Goal: Task Accomplishment & Management: Complete application form

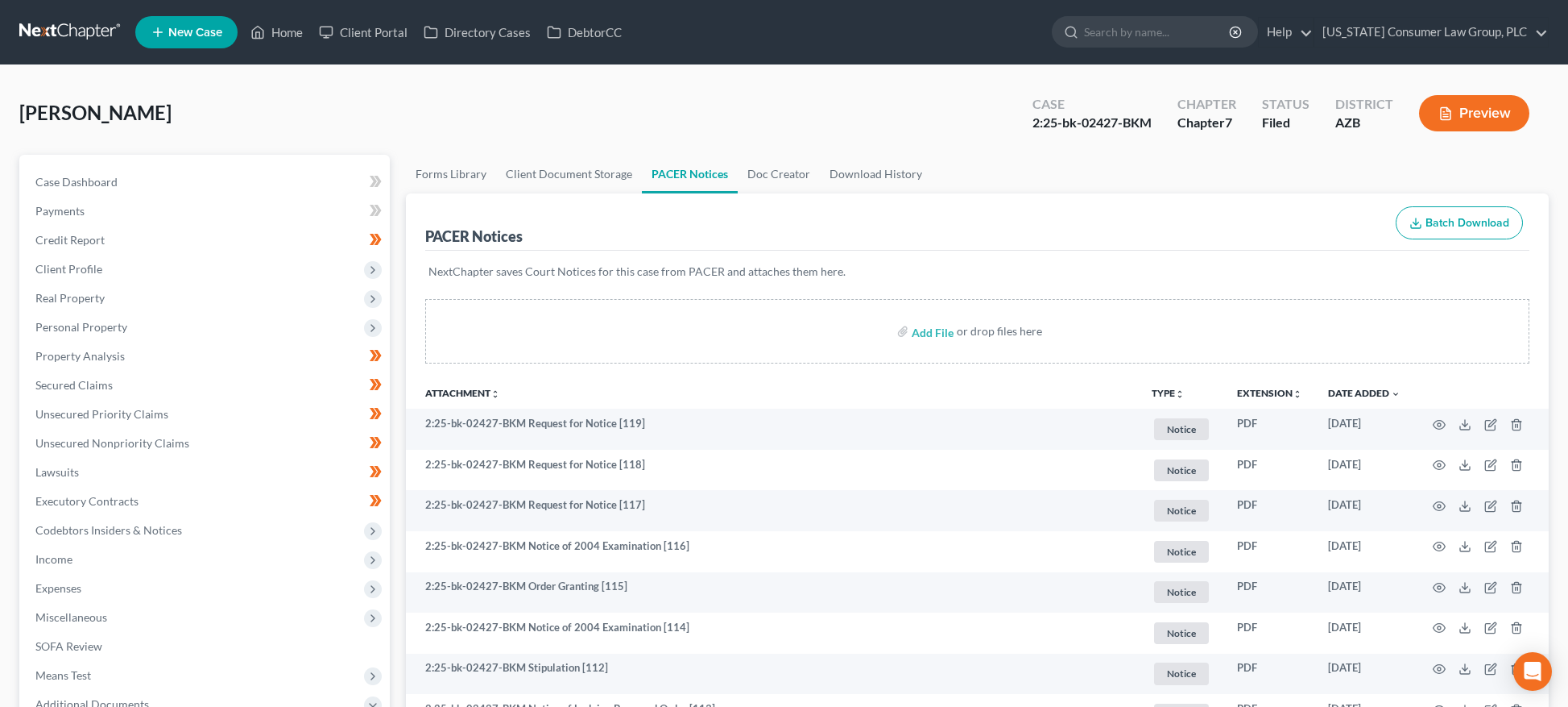
scroll to position [223, 0]
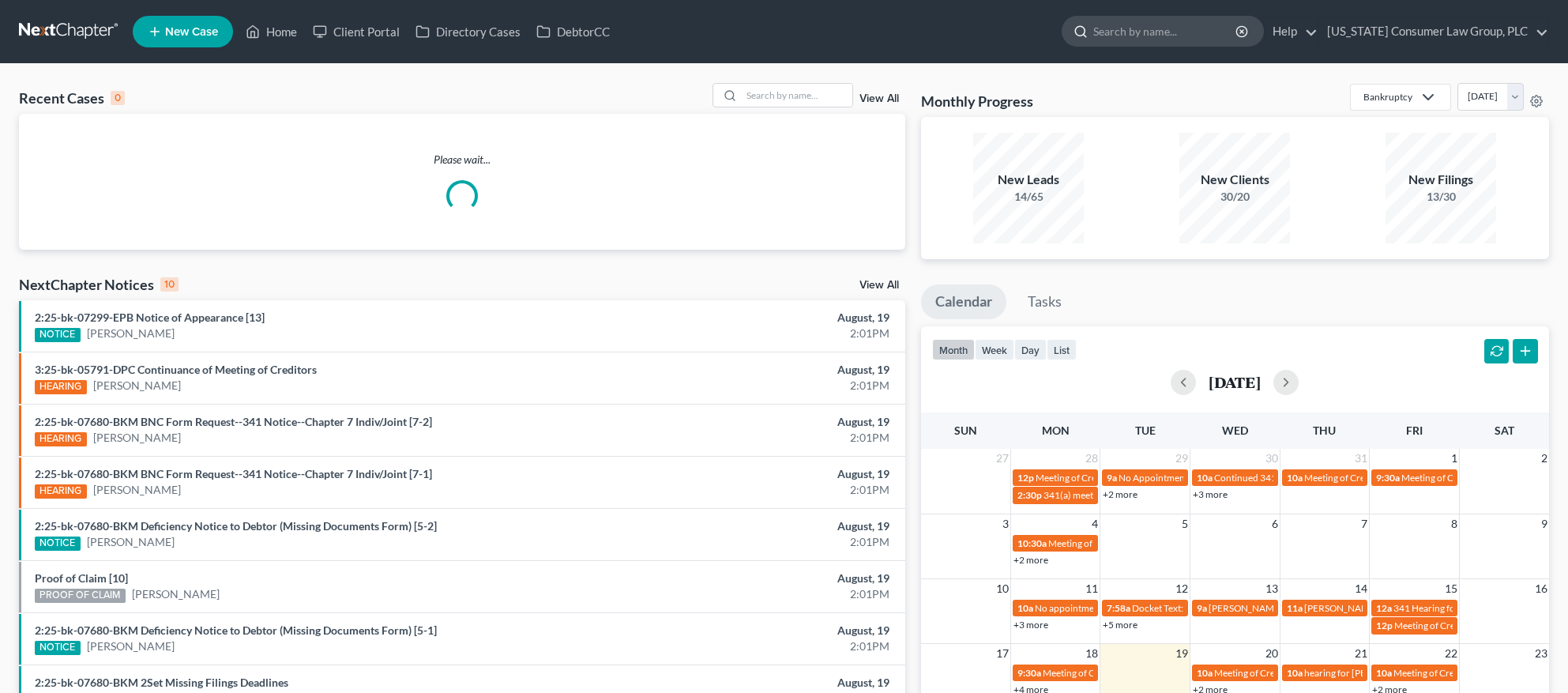
click at [1168, 32] on input "search" at bounding box center [1165, 31] width 144 height 29
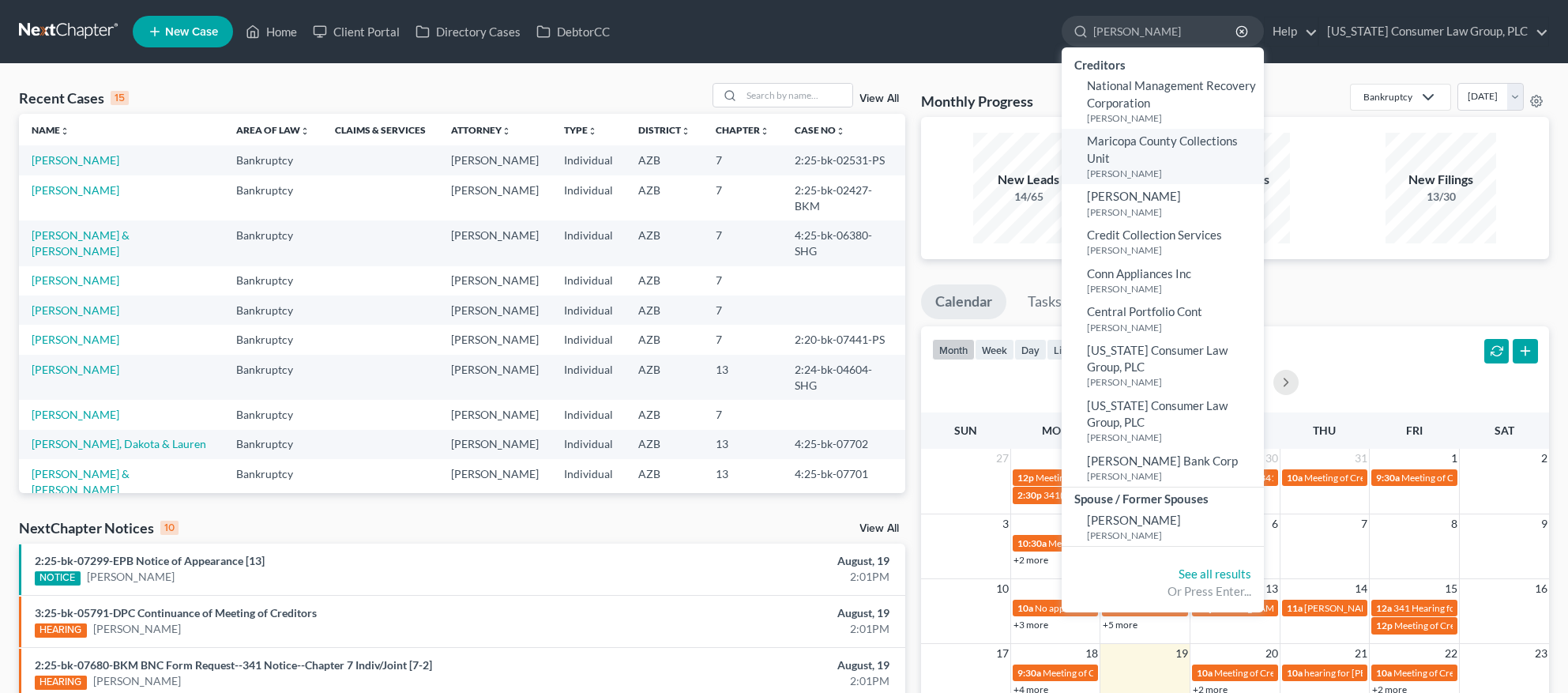
type input "[PERSON_NAME]"
click at [1150, 170] on small "[PERSON_NAME]" at bounding box center [1173, 173] width 173 height 13
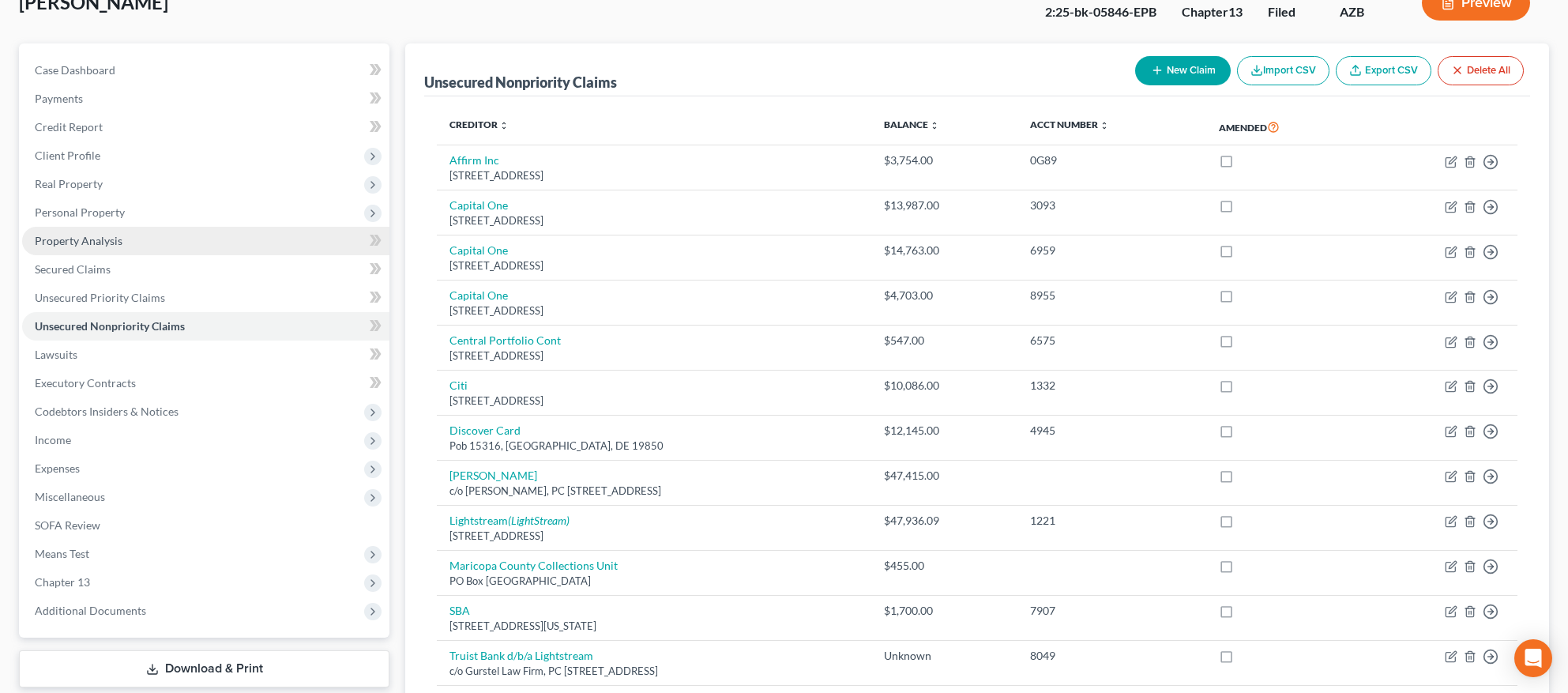
click at [101, 240] on span "Property Analysis" at bounding box center [78, 240] width 88 height 13
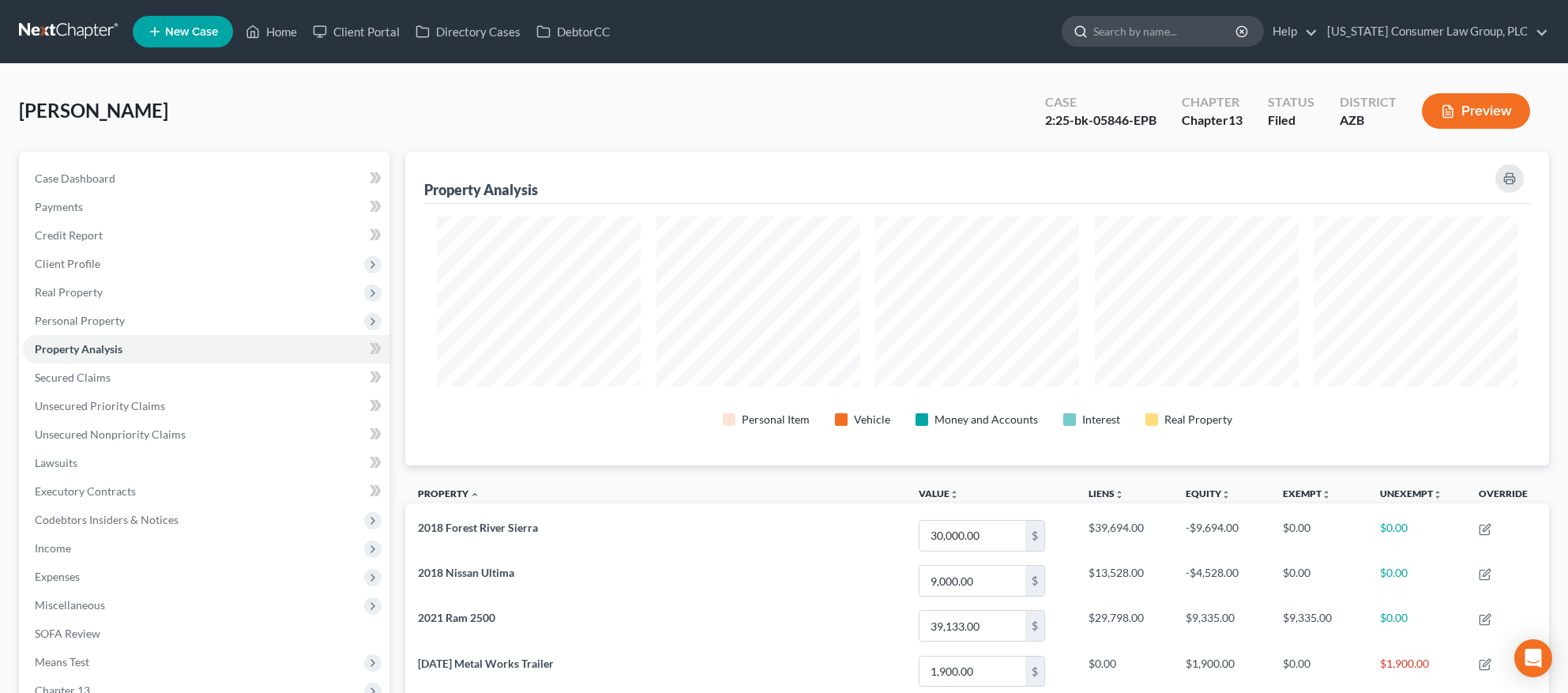
click at [1168, 26] on input "search" at bounding box center [1165, 31] width 144 height 29
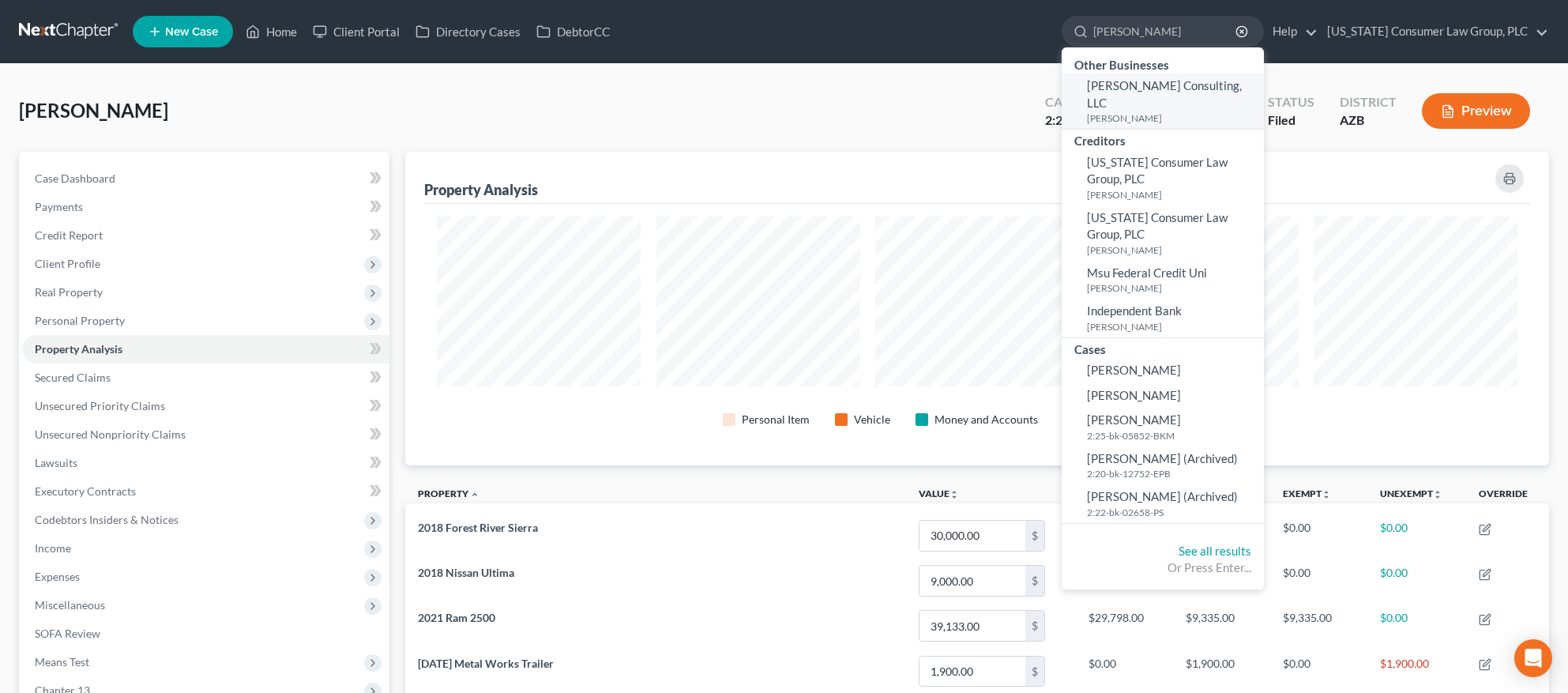
type input "[PERSON_NAME]"
click at [1159, 93] on link "[PERSON_NAME] Consulting, LLC [PERSON_NAME]" at bounding box center [1163, 100] width 203 height 55
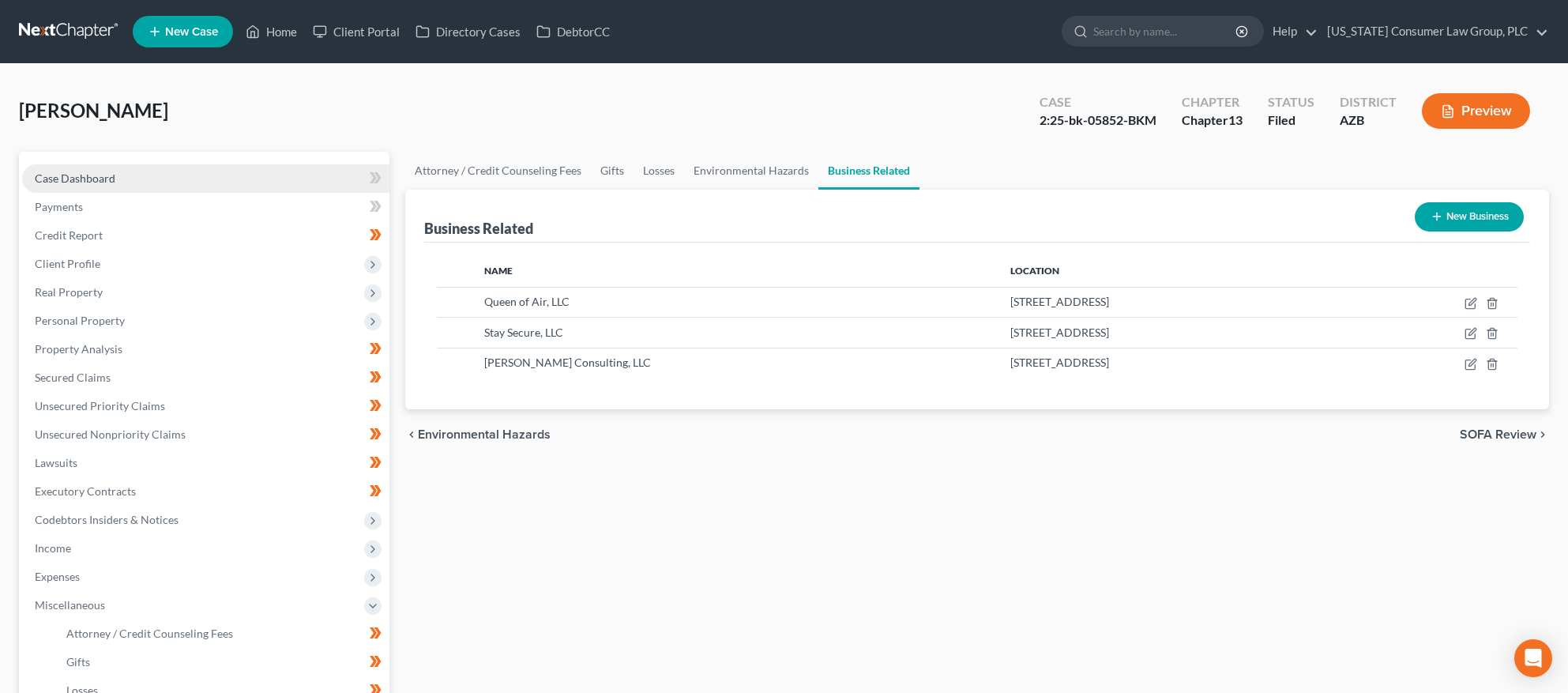
click at [97, 176] on span "Case Dashboard" at bounding box center [74, 178] width 80 height 13
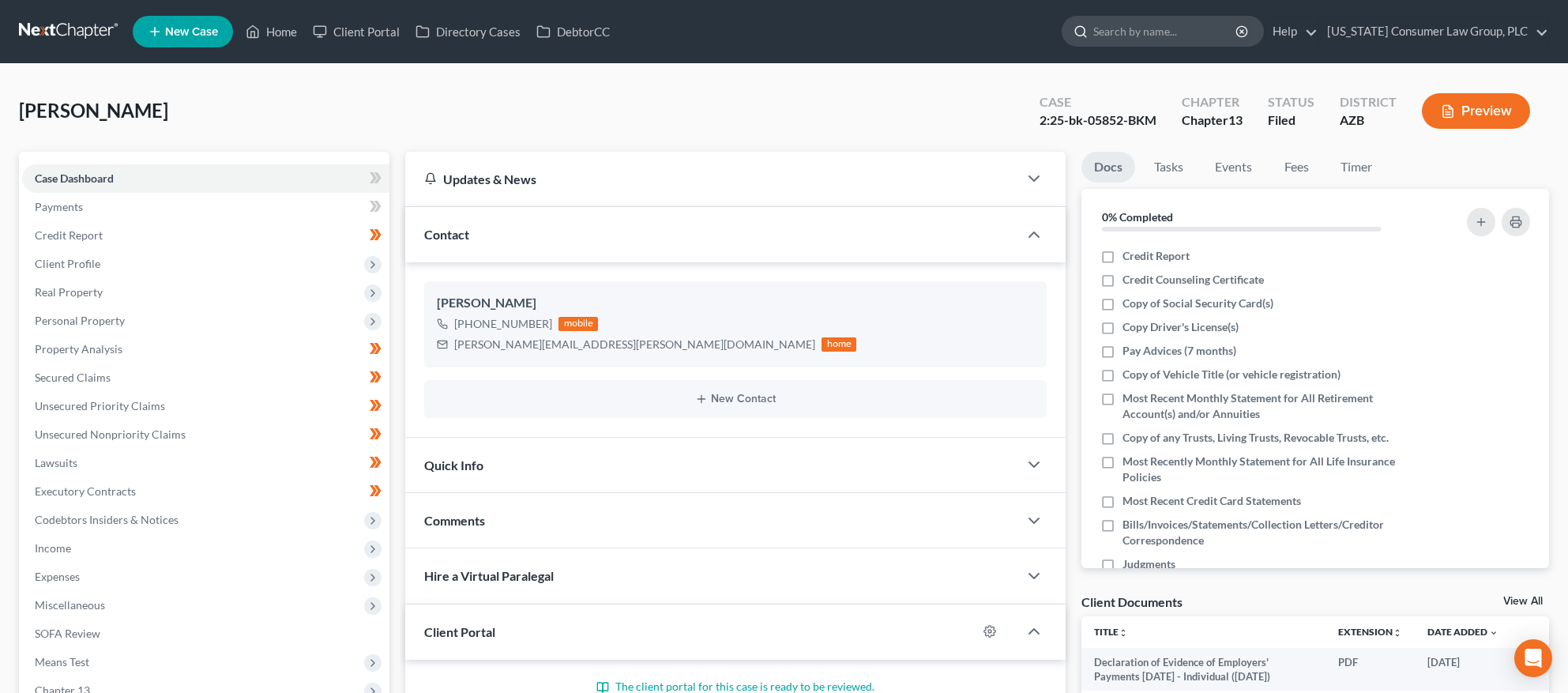
click at [1185, 37] on input "search" at bounding box center [1165, 31] width 144 height 29
drag, startPoint x: 73, startPoint y: 34, endPoint x: 96, endPoint y: 44, distance: 25.1
click at [73, 35] on link at bounding box center [70, 32] width 101 height 28
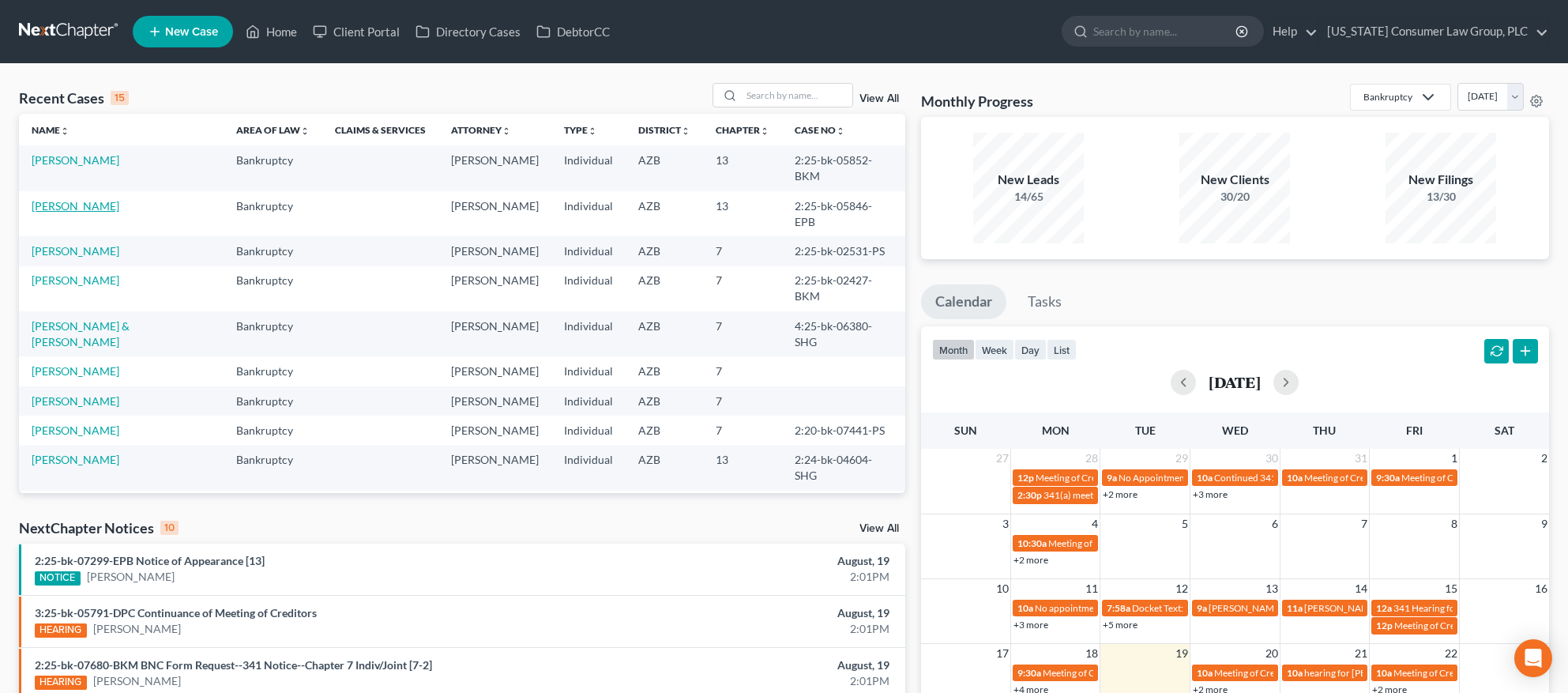
click at [65, 199] on link "Cory, Michael" at bounding box center [76, 205] width 88 height 13
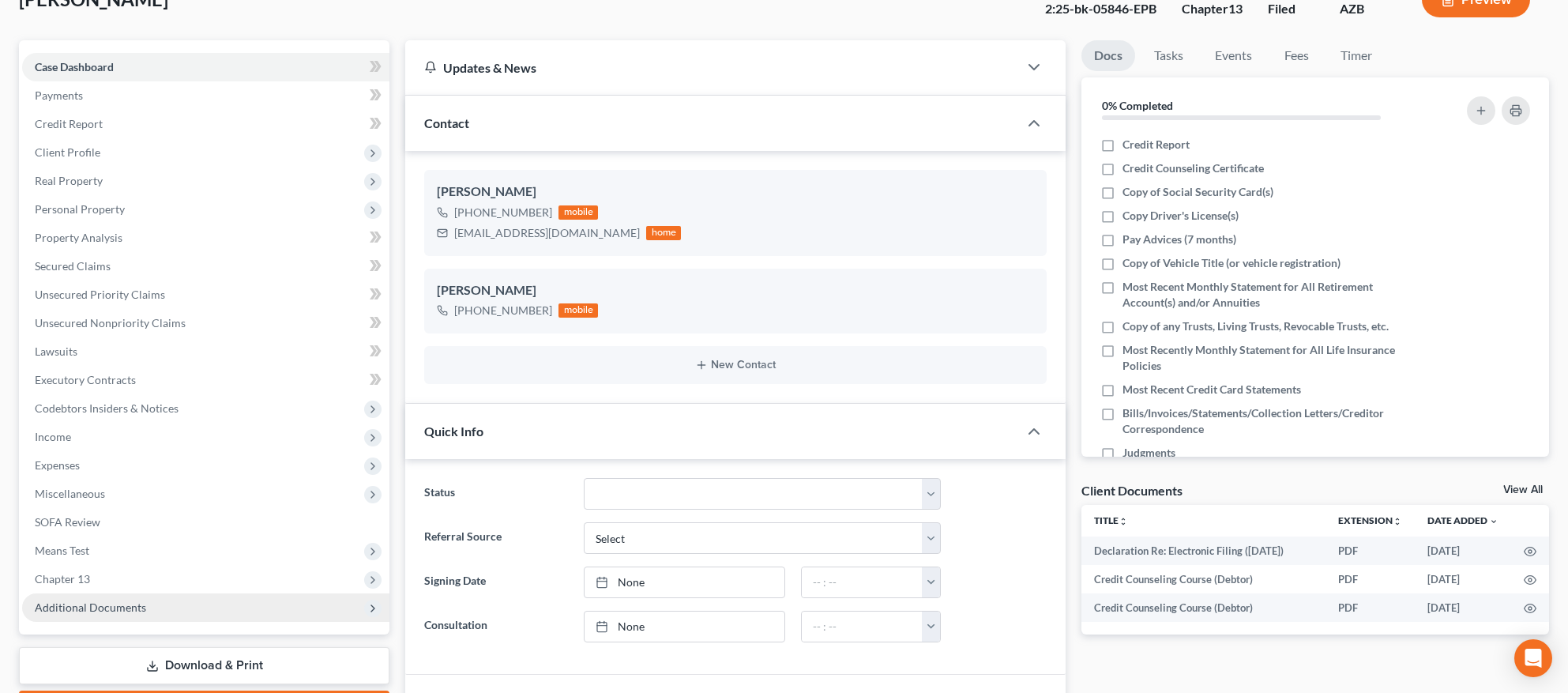
scroll to position [339, 0]
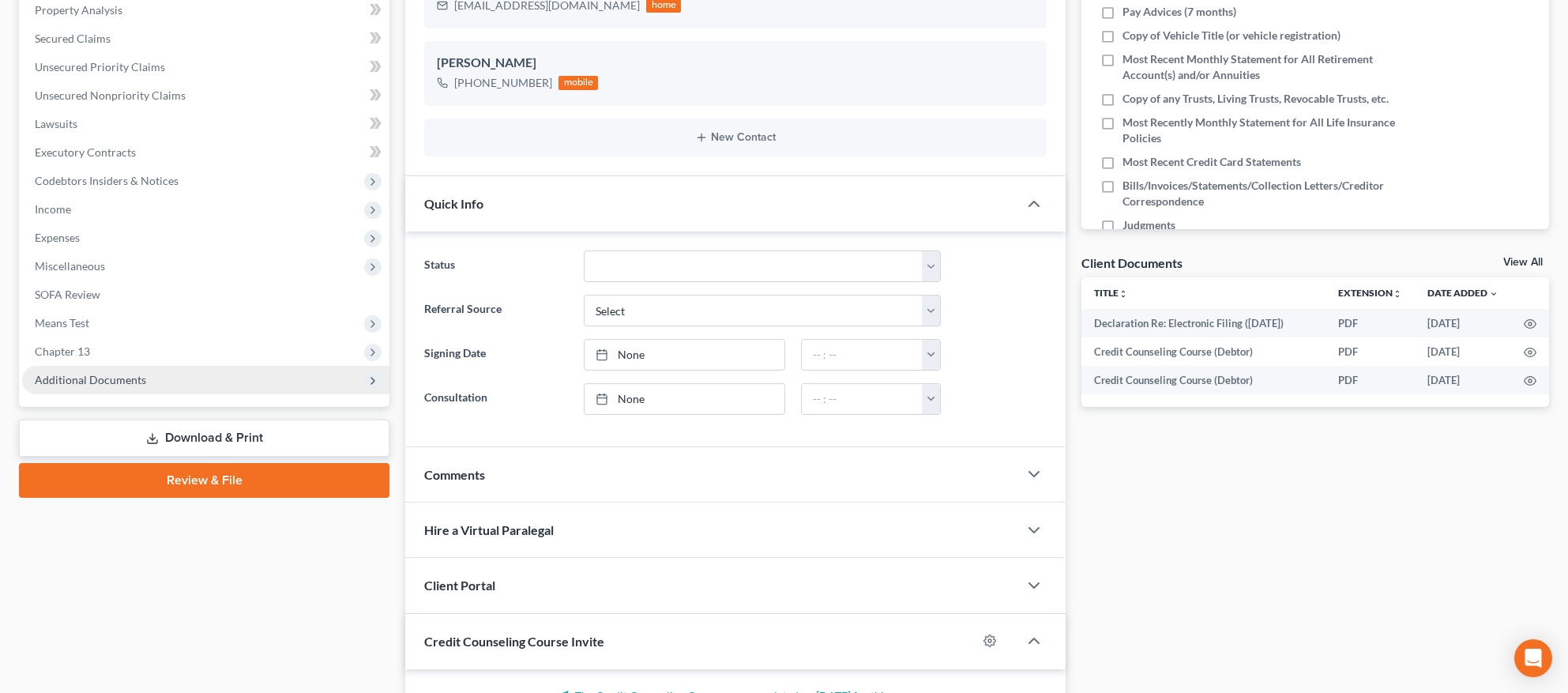
click at [100, 382] on span "Additional Documents" at bounding box center [90, 379] width 111 height 13
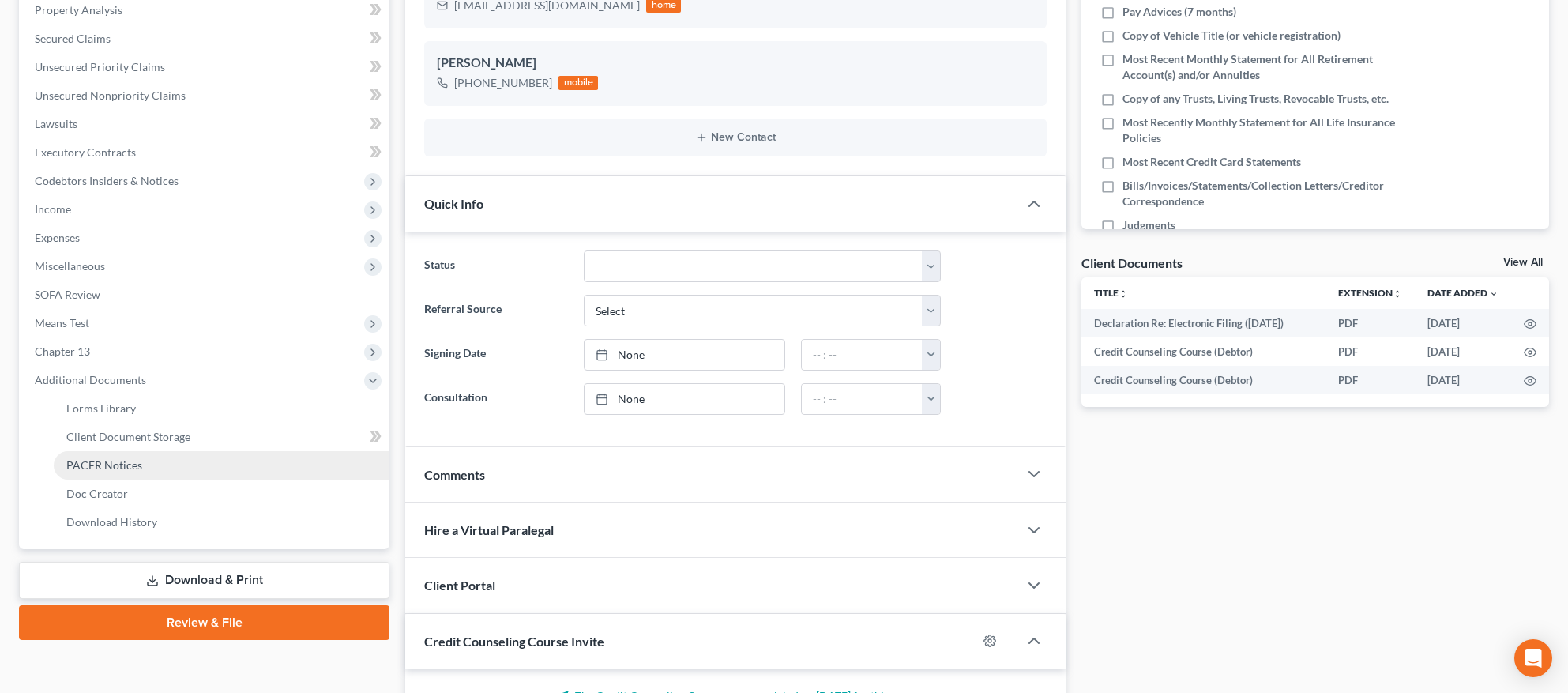
click at [114, 468] on span "PACER Notices" at bounding box center [104, 464] width 76 height 13
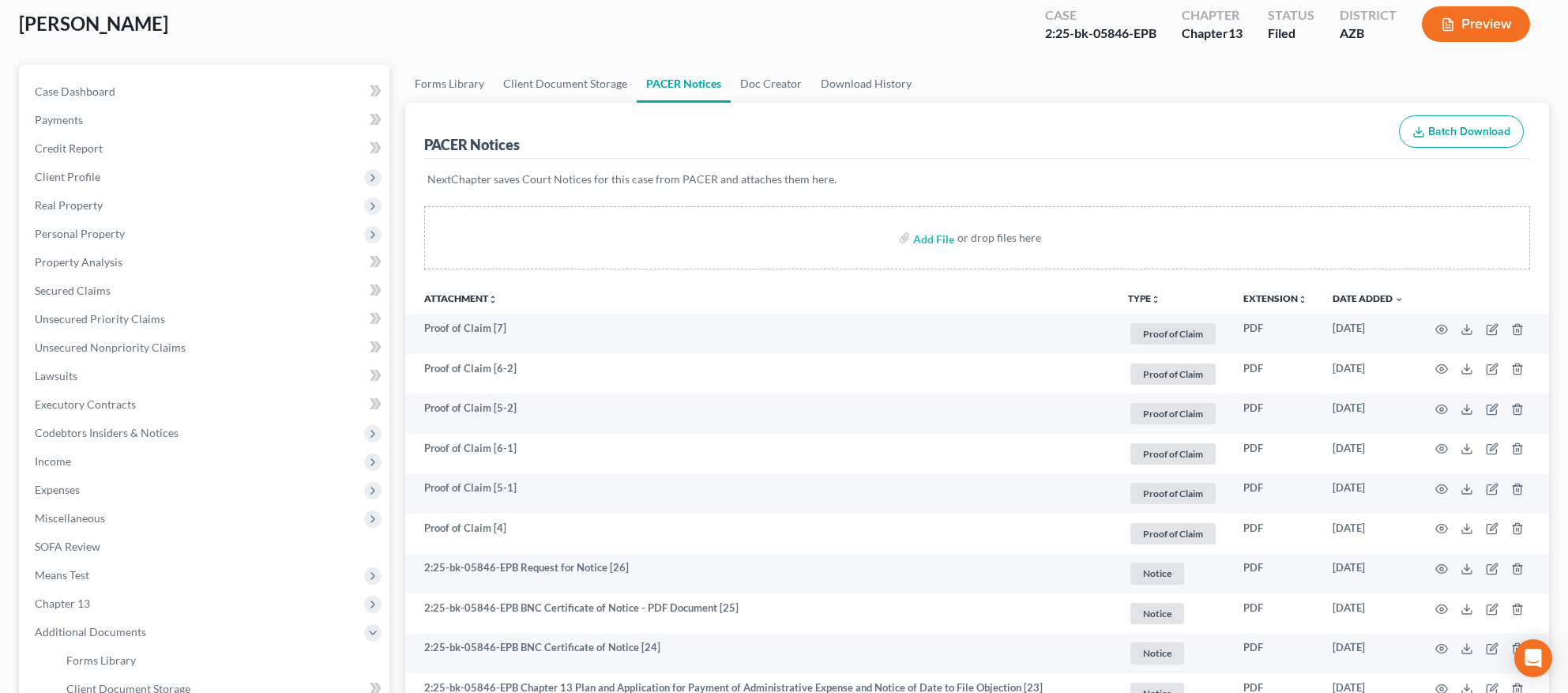
scroll to position [309, 0]
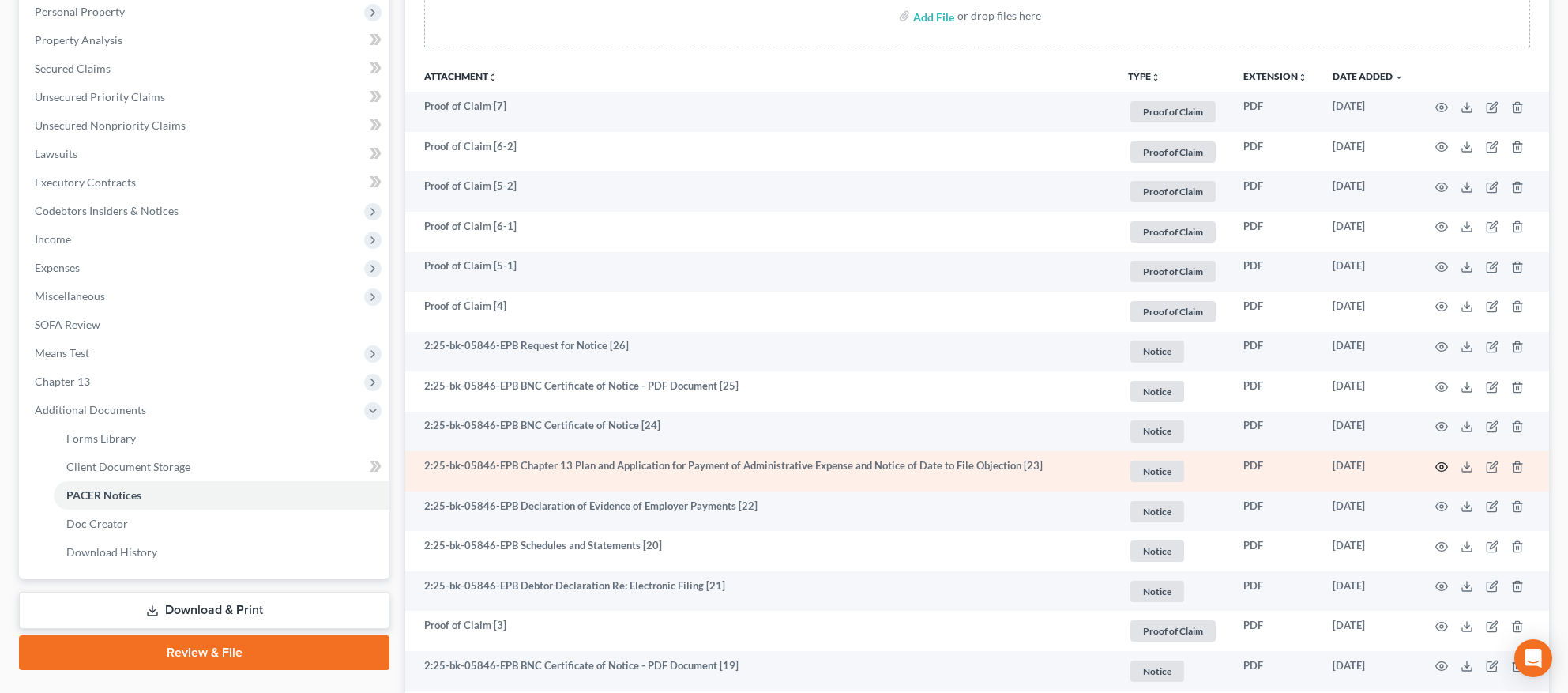
click at [1449, 463] on td at bounding box center [1483, 471] width 133 height 41
click at [1442, 465] on icon "button" at bounding box center [1442, 467] width 12 height 12
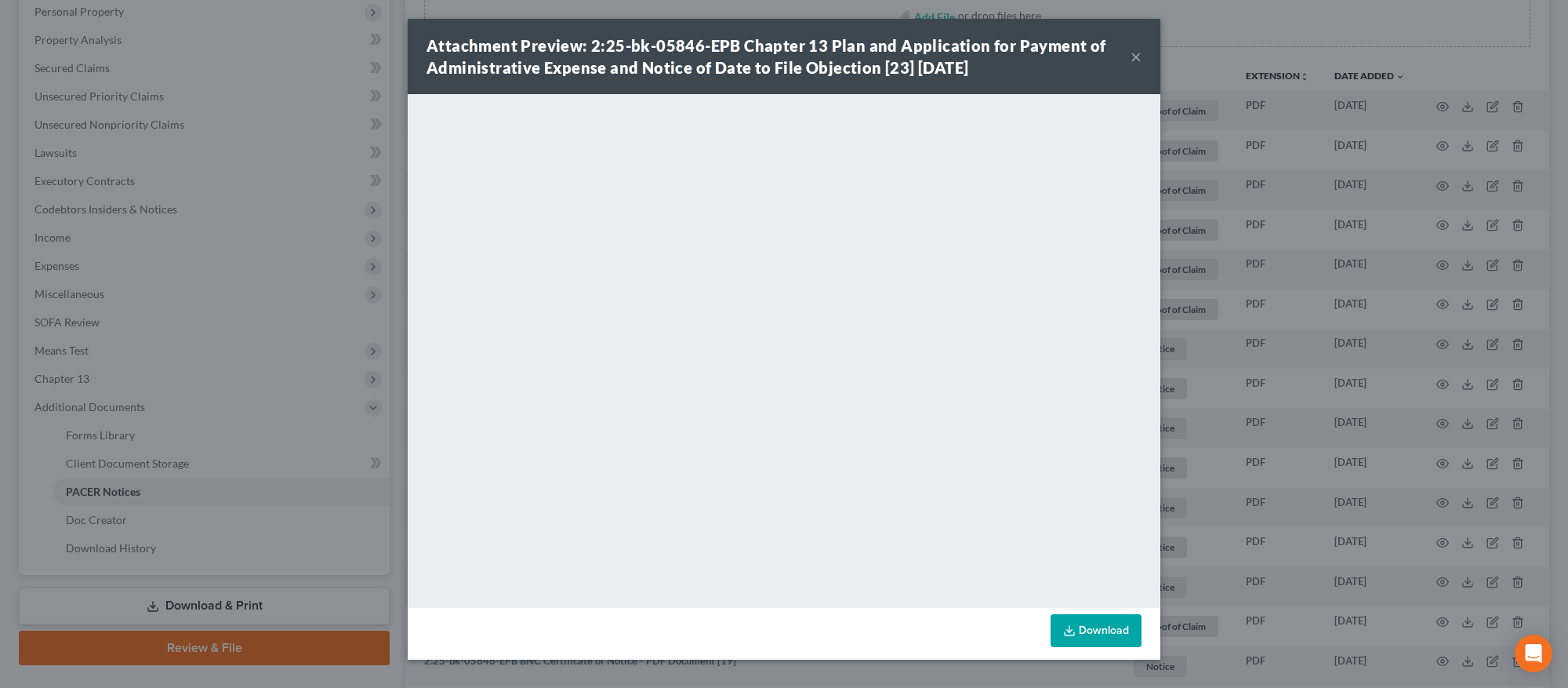
click at [1142, 56] on div "Attachment Preview: 2:25-bk-05846-EPB Chapter 13 Plan and Application for Payme…" at bounding box center [783, 57] width 753 height 75
click at [1136, 57] on button "×" at bounding box center [1135, 57] width 11 height 19
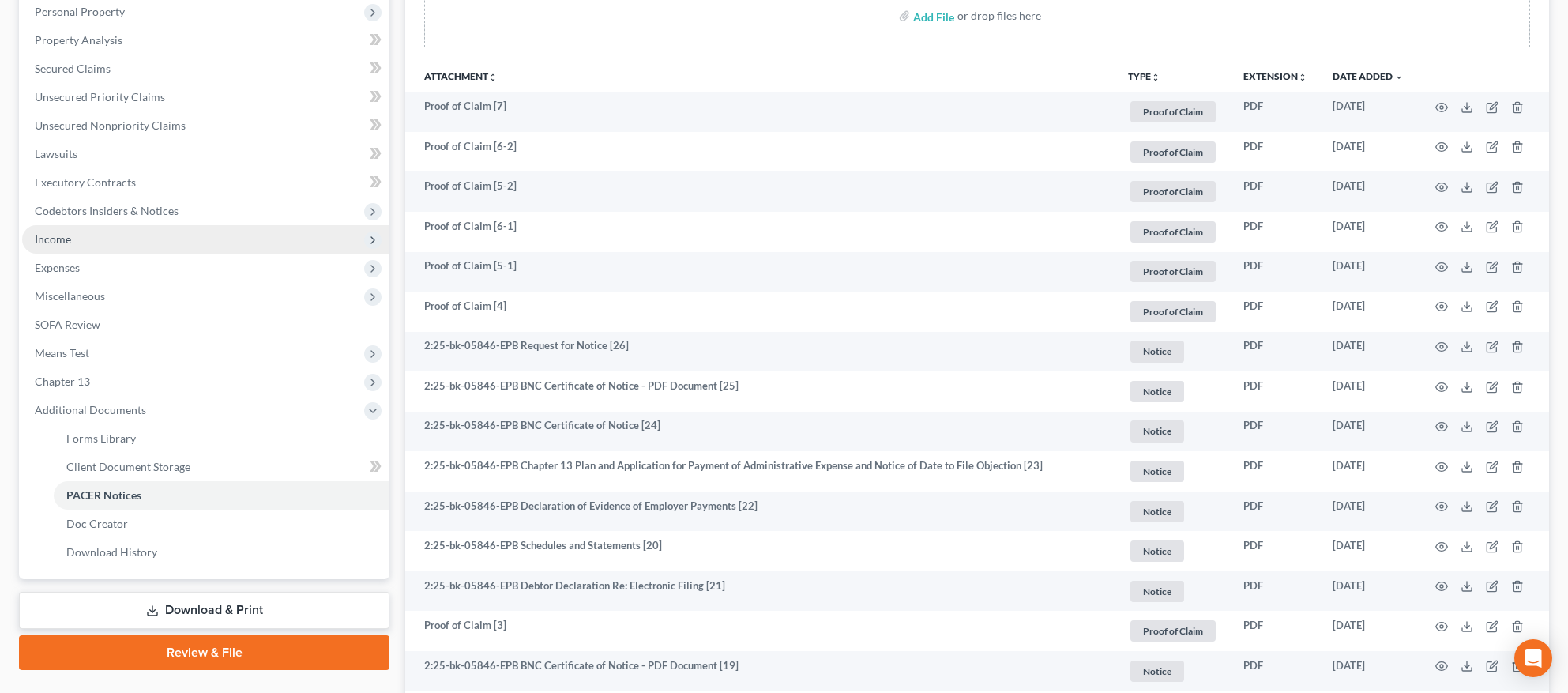
click at [81, 244] on span "Income" at bounding box center [205, 240] width 367 height 28
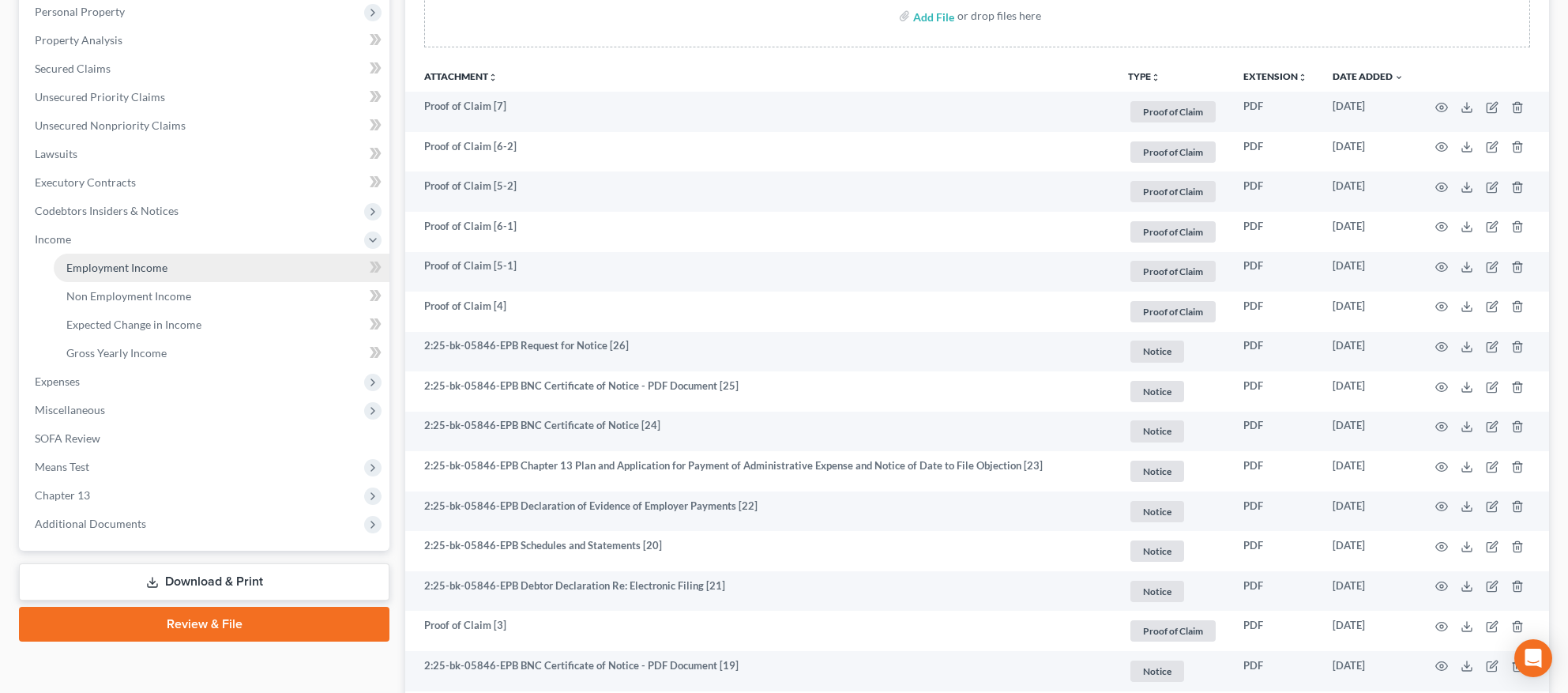
click at [83, 264] on span "Employment Income" at bounding box center [116, 267] width 101 height 13
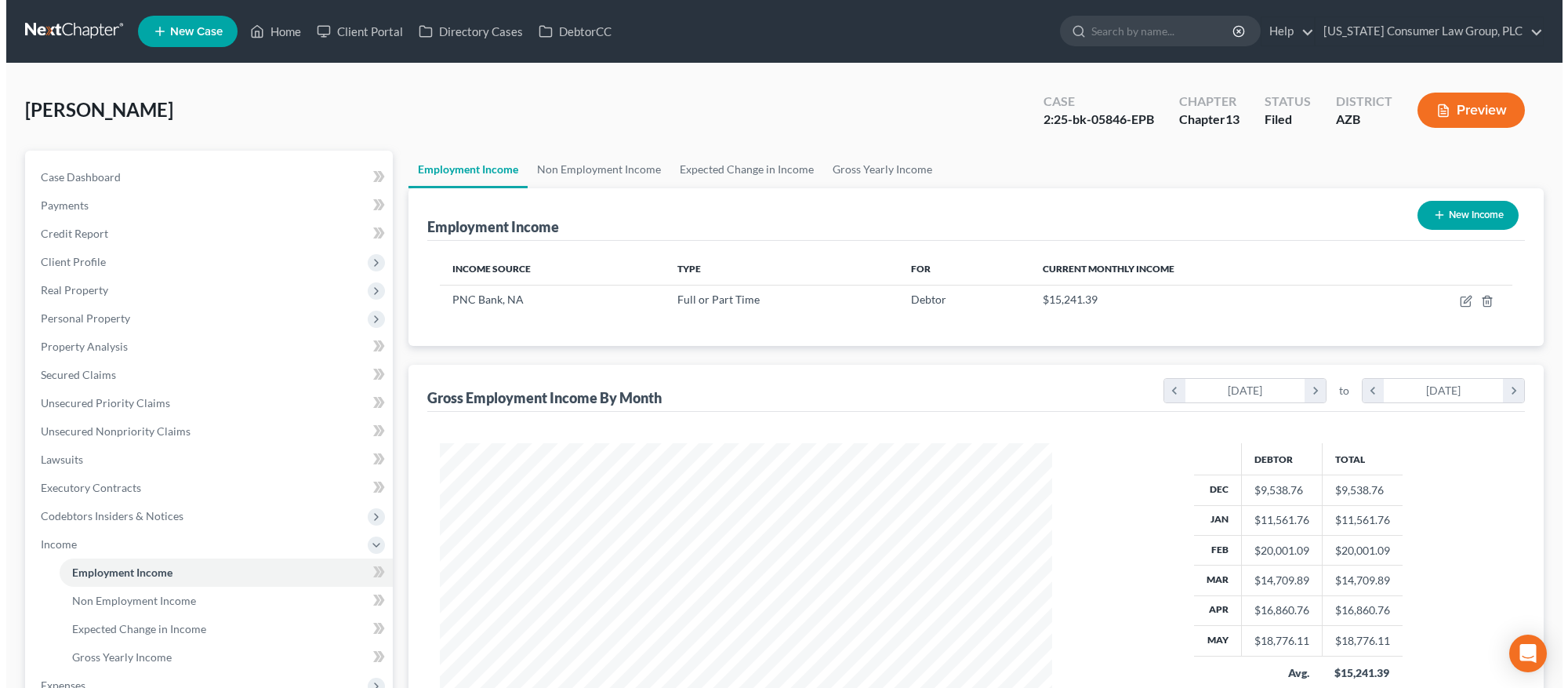
scroll to position [306, 643]
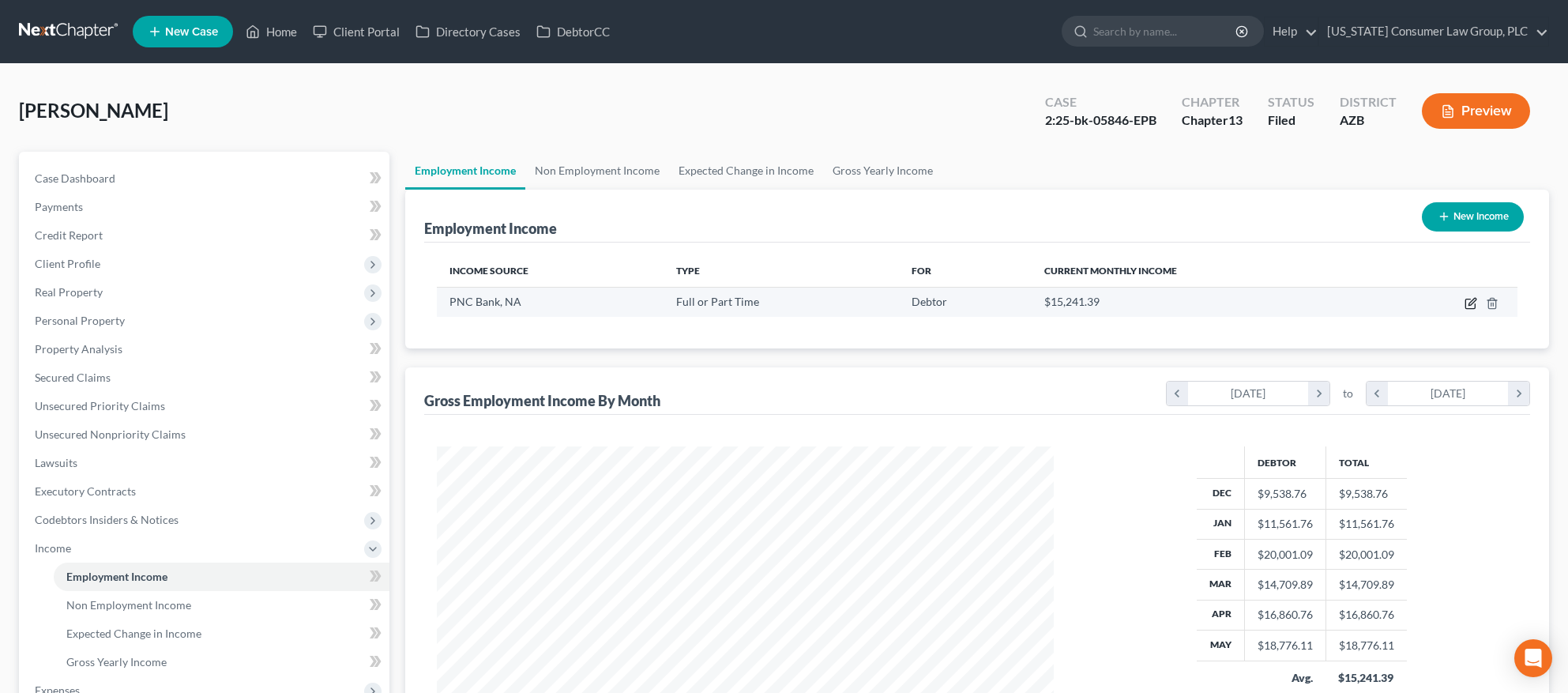
click at [1471, 303] on icon "button" at bounding box center [1471, 303] width 12 height 12
select select "0"
select select "4"
select select "2"
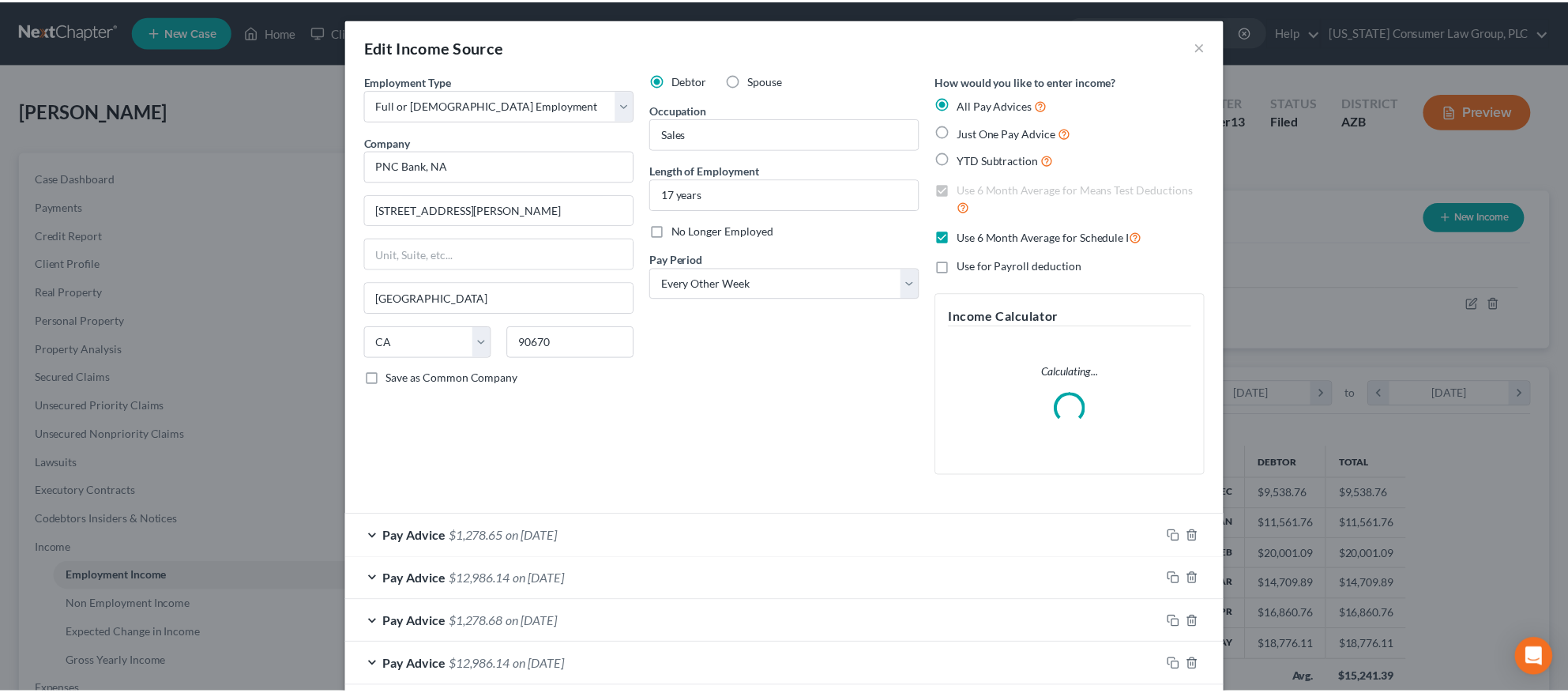
scroll to position [311, 654]
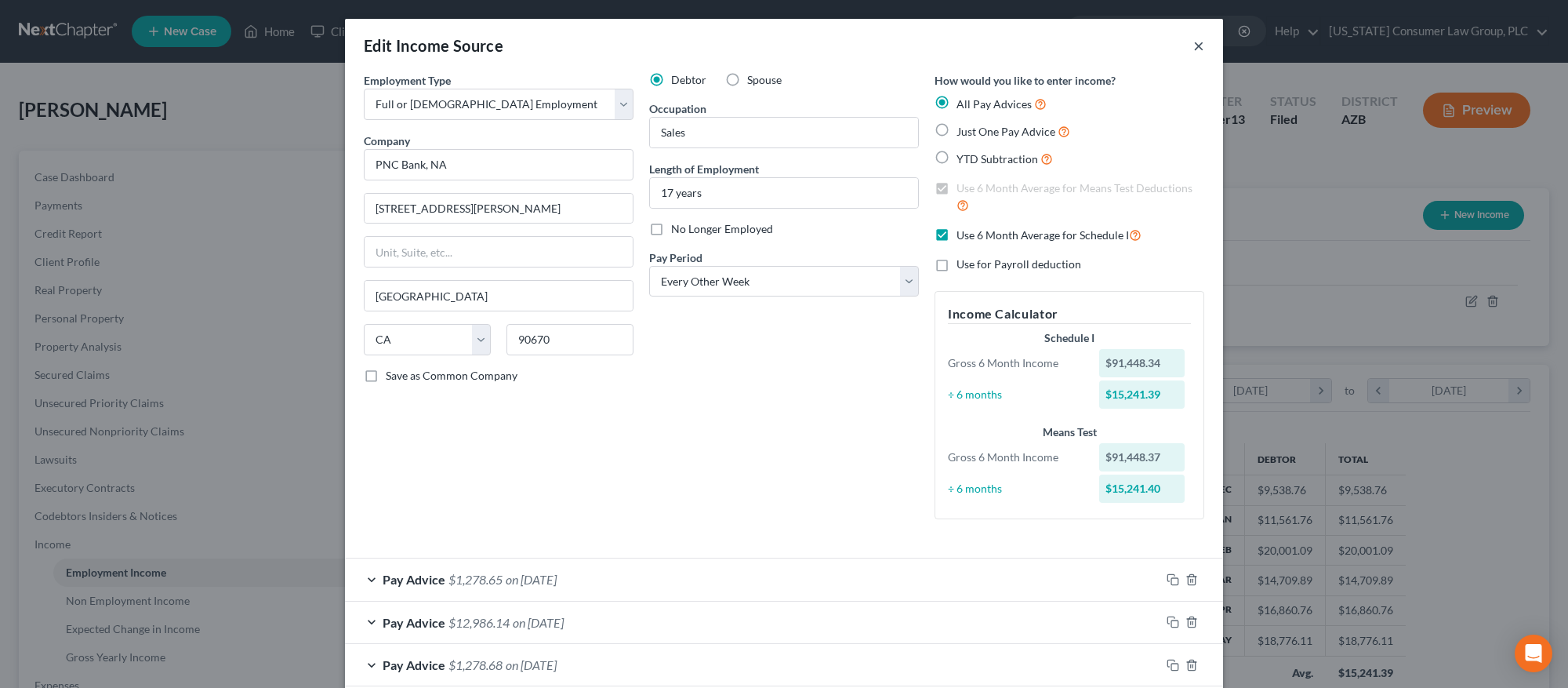
click at [1195, 48] on button "×" at bounding box center [1198, 45] width 11 height 19
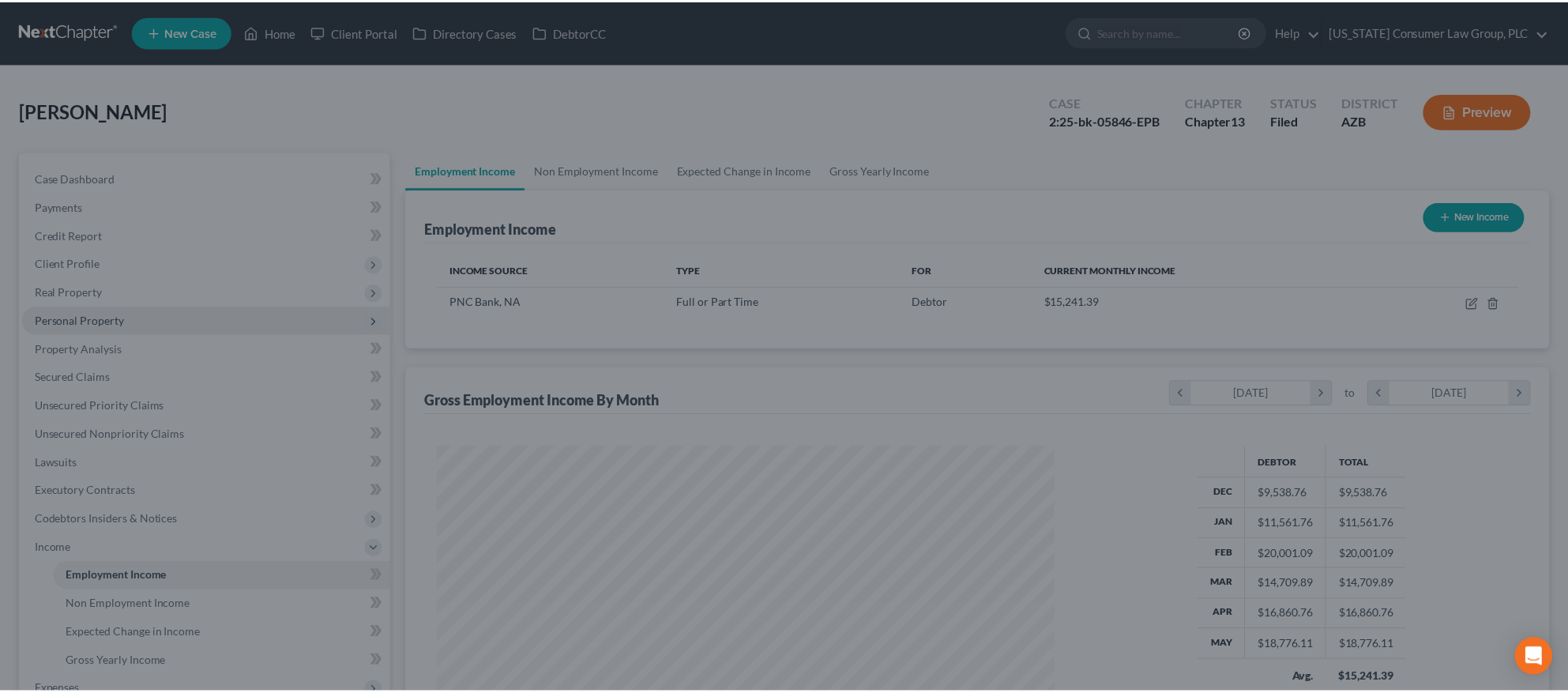
scroll to position [789441, 789404]
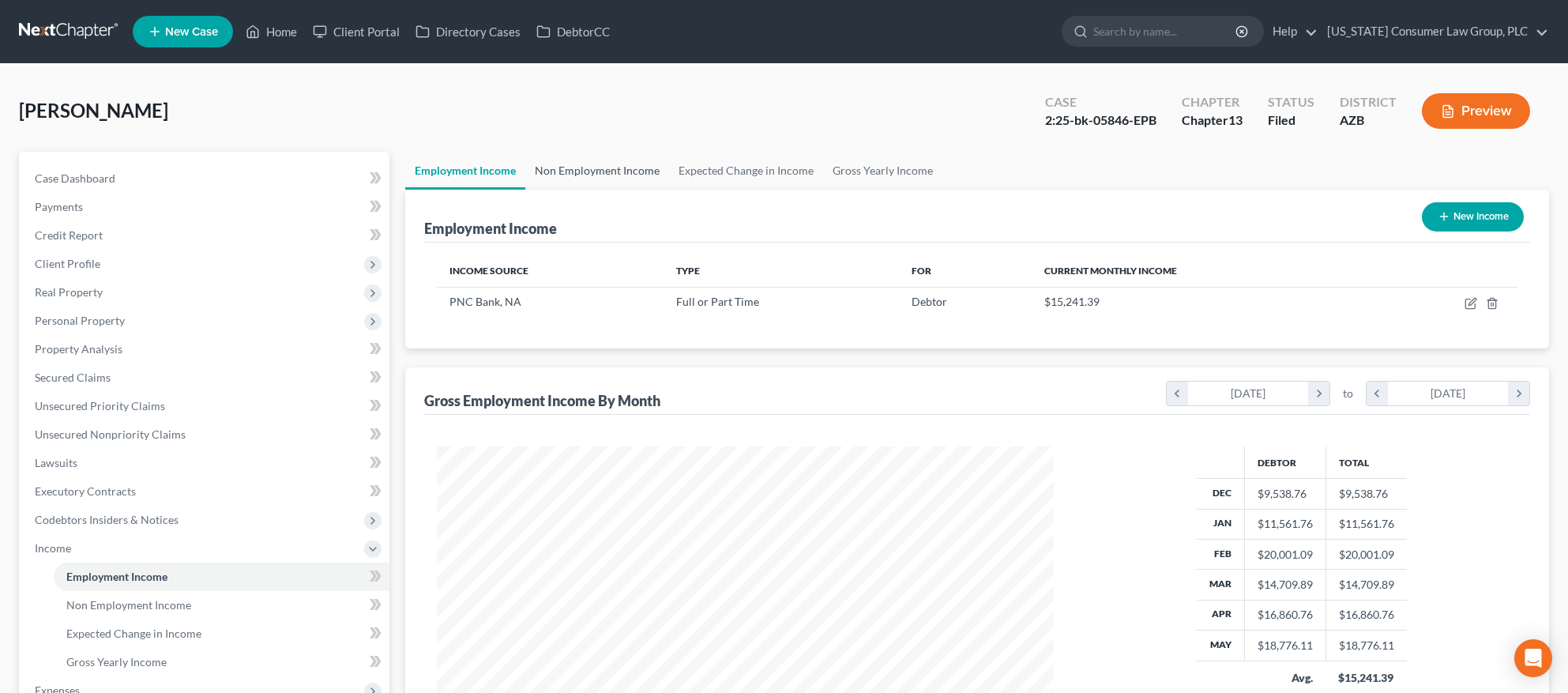
drag, startPoint x: 599, startPoint y: 172, endPoint x: 590, endPoint y: 173, distance: 9.1
click at [599, 172] on link "Non Employment Income" at bounding box center [596, 170] width 144 height 38
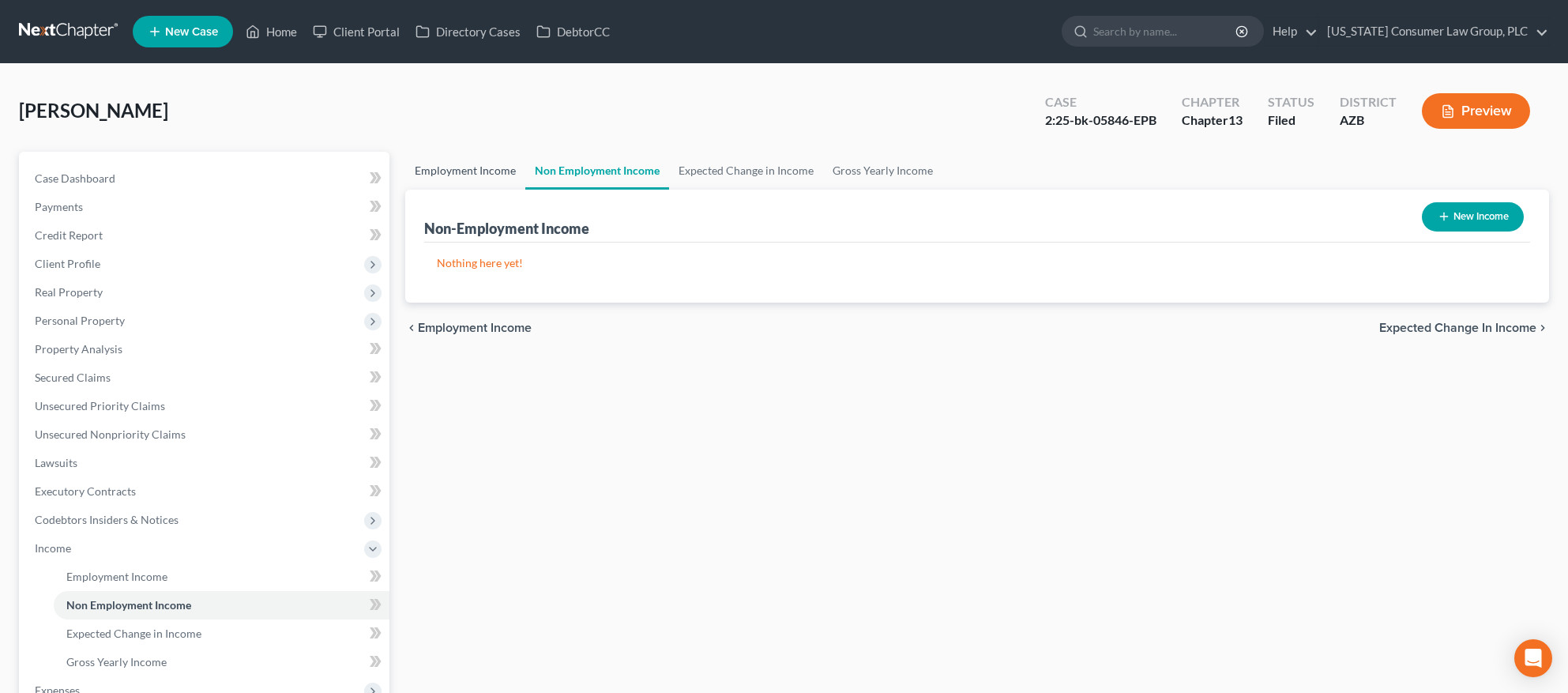
click at [507, 173] on link "Employment Income" at bounding box center [465, 170] width 120 height 38
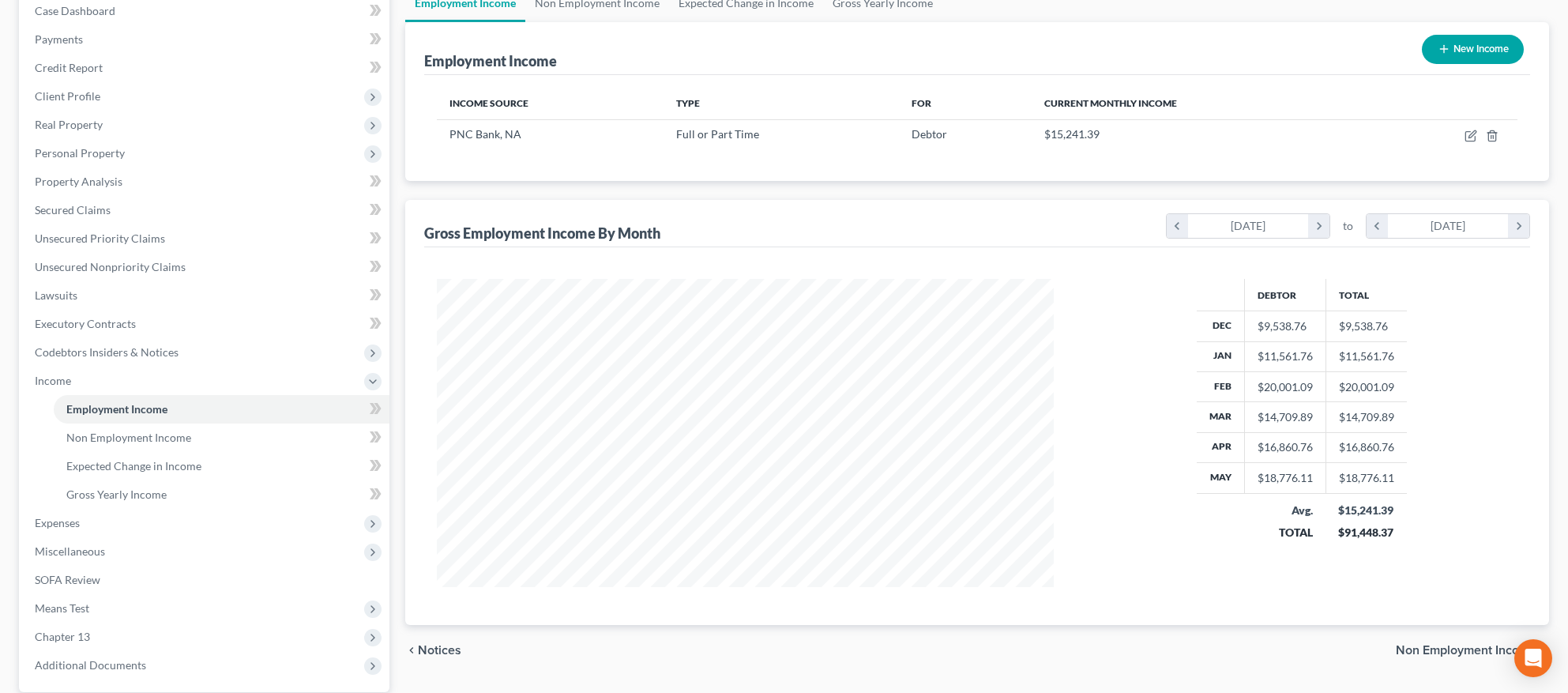
scroll to position [170, 0]
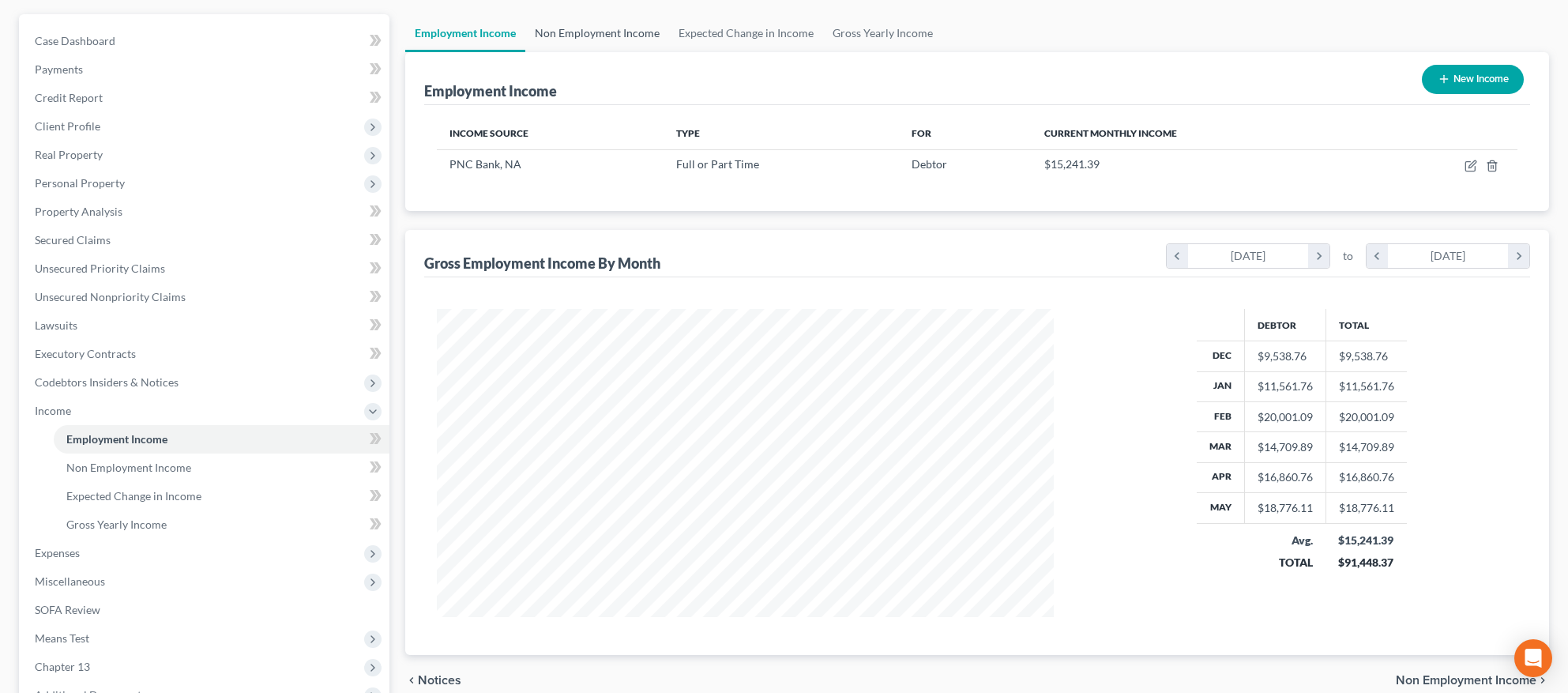
click at [594, 30] on link "Non Employment Income" at bounding box center [596, 33] width 144 height 38
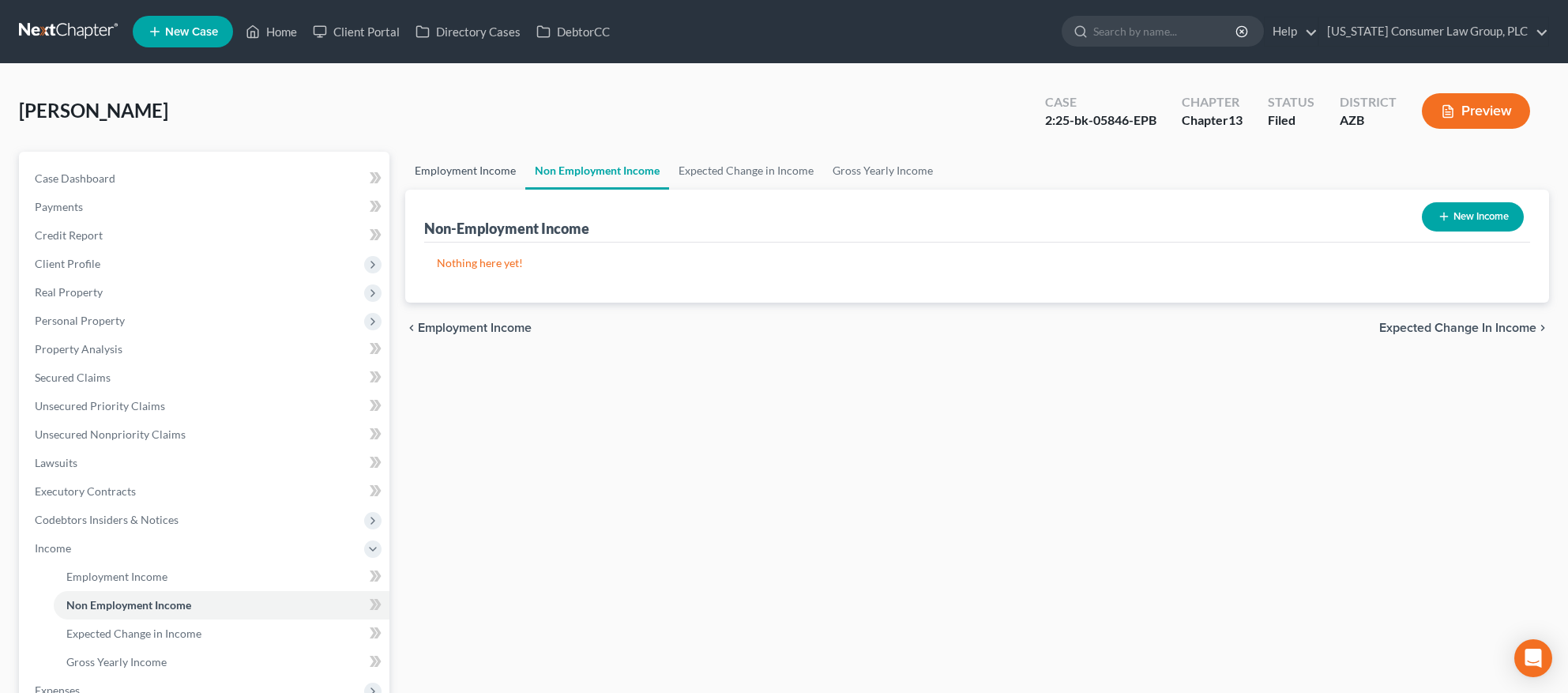
click at [461, 179] on link "Employment Income" at bounding box center [465, 170] width 120 height 38
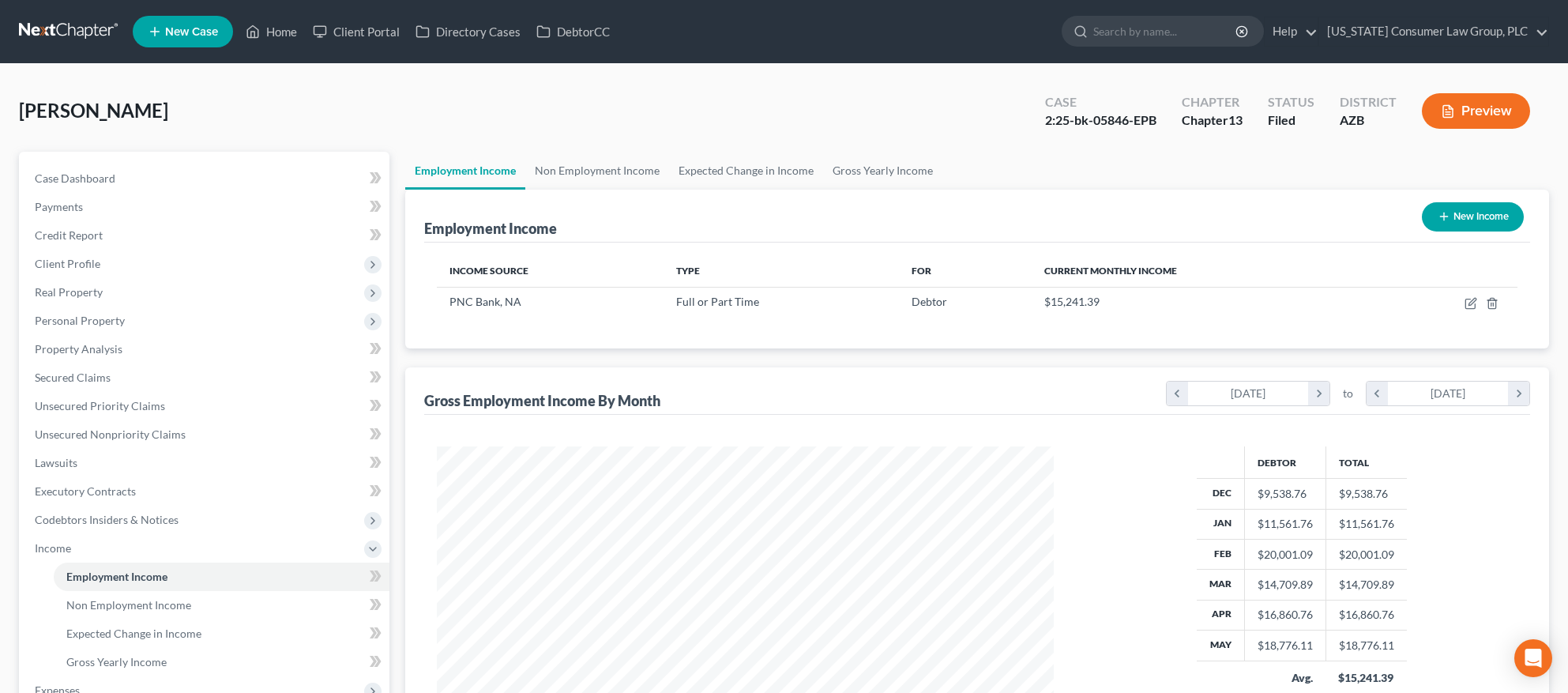
scroll to position [308, 648]
click at [112, 261] on span "Client Profile" at bounding box center [205, 263] width 367 height 28
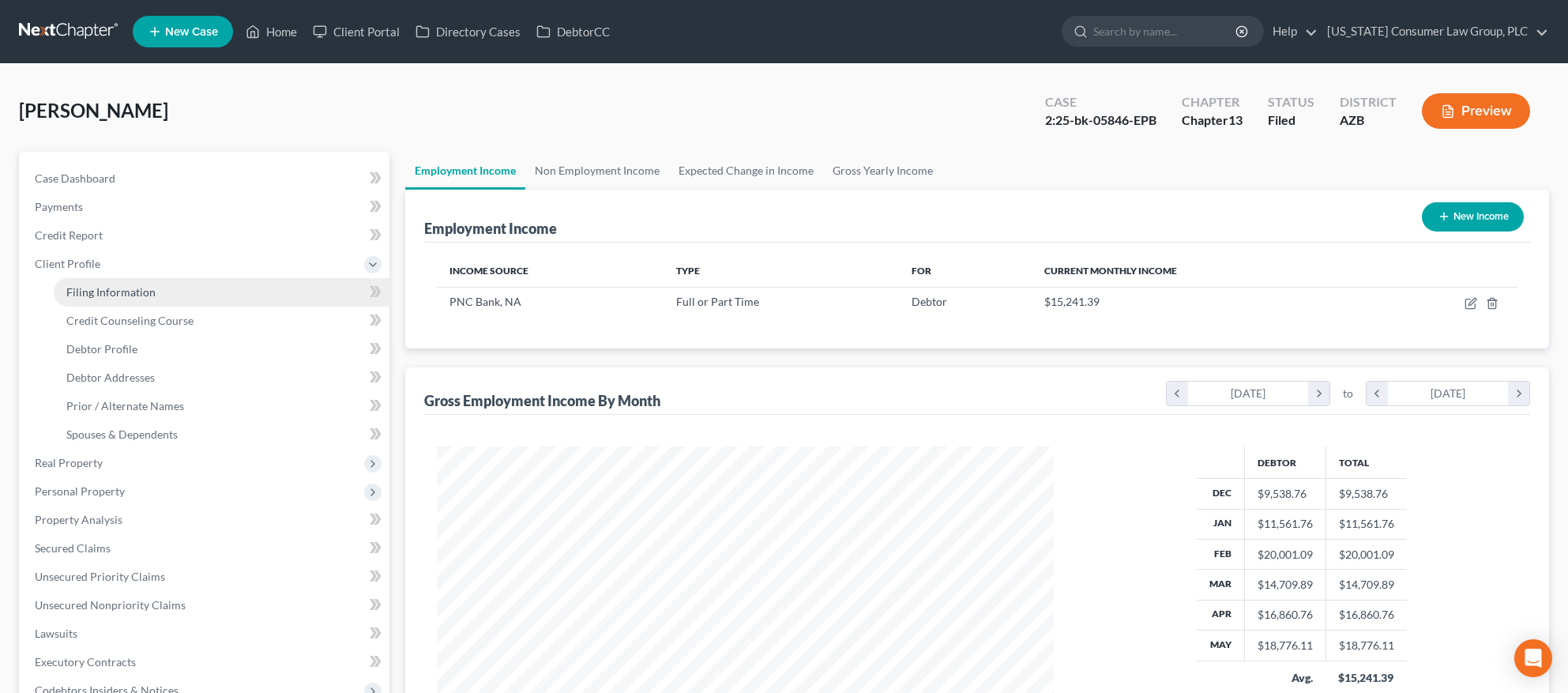
click at [111, 288] on span "Filing Information" at bounding box center [110, 291] width 89 height 13
select select "1"
select select "0"
select select "3"
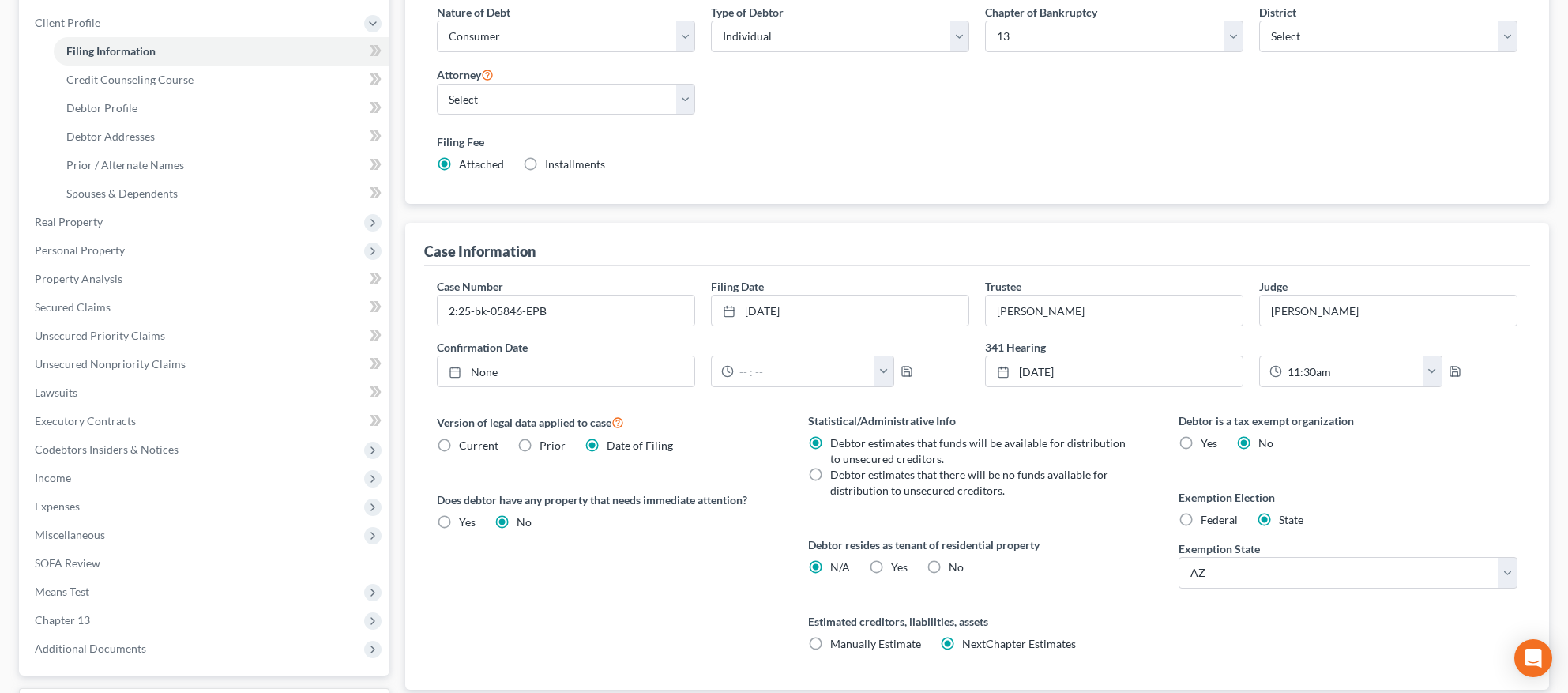
scroll to position [230, 0]
